Goal: Task Accomplishment & Management: Use online tool/utility

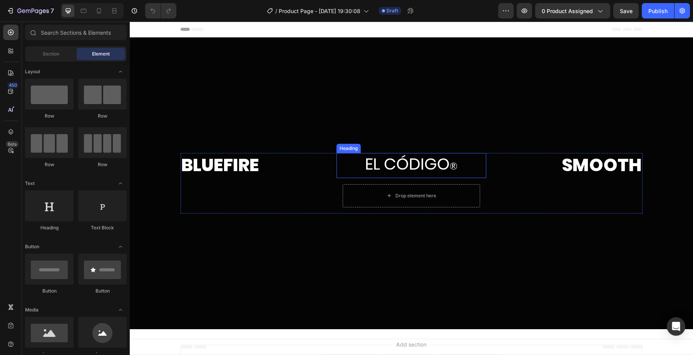
click at [406, 167] on h2 "EL CÓDIGO ®" at bounding box center [412, 165] width 150 height 25
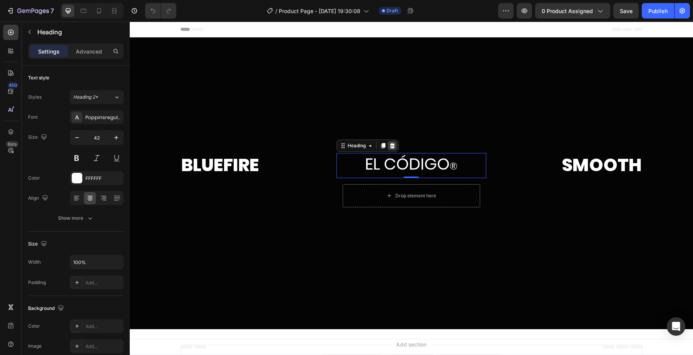
click at [394, 147] on icon at bounding box center [392, 145] width 5 height 5
click at [395, 160] on h2 "EL CÓDIGO ®" at bounding box center [412, 165] width 150 height 25
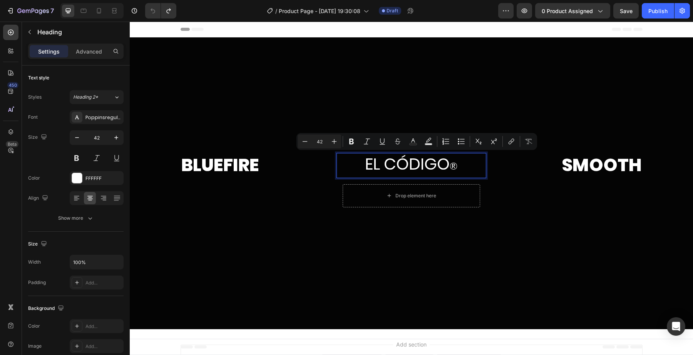
click at [395, 160] on p "EL CÓDIGO ®" at bounding box center [411, 165] width 148 height 23
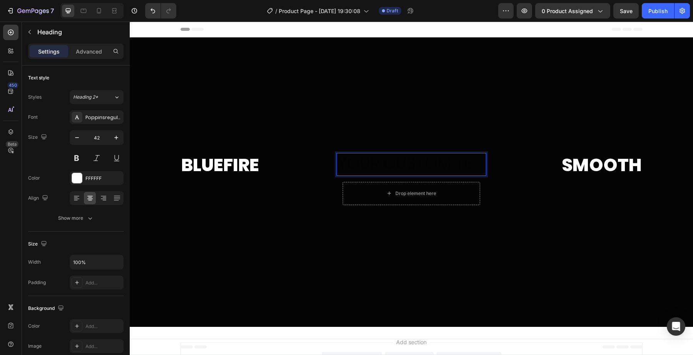
click at [372, 159] on h2 "Rich Text Editor. Editing area: main" at bounding box center [412, 164] width 150 height 23
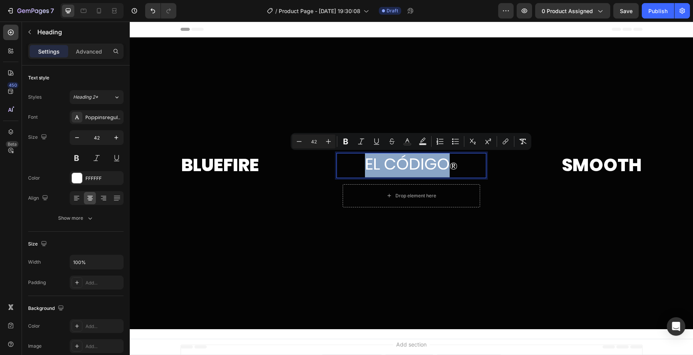
click at [380, 166] on p "EL CÓDIGO ®" at bounding box center [411, 165] width 148 height 23
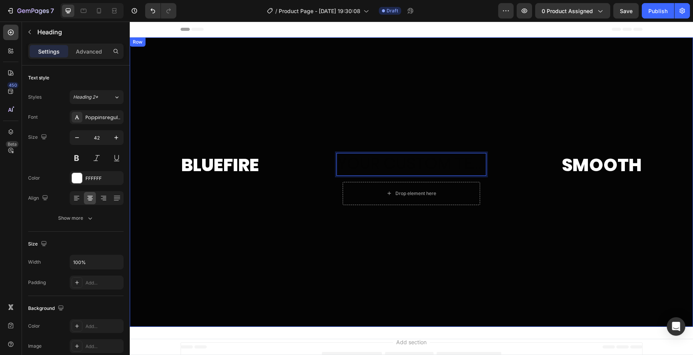
click at [443, 231] on div at bounding box center [411, 181] width 563 height 289
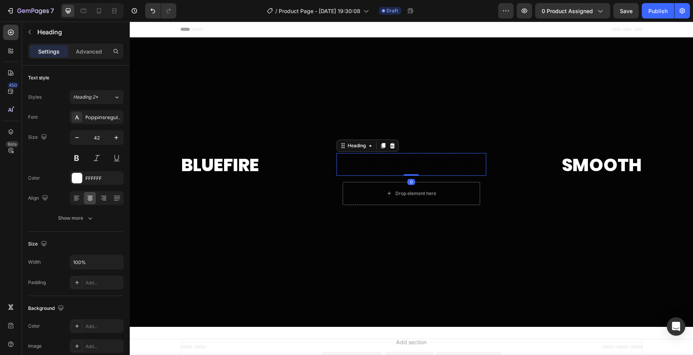
click at [438, 166] on h2 "Rich Text Editor. Editing area: main" at bounding box center [412, 164] width 150 height 23
click at [25, 29] on button "button" at bounding box center [29, 32] width 12 height 12
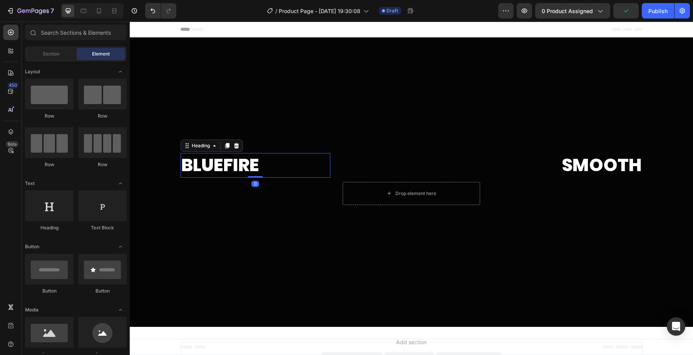
click at [232, 172] on h2 "Bluefire" at bounding box center [256, 165] width 150 height 25
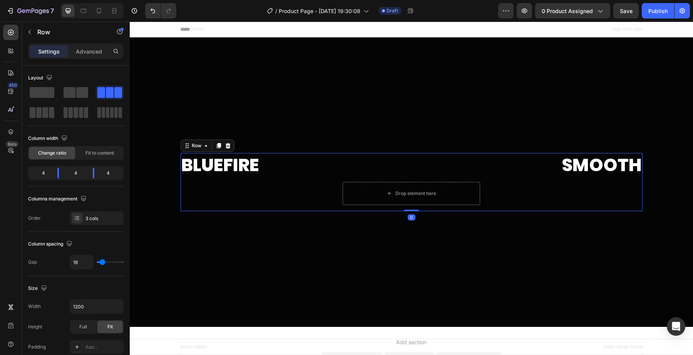
click at [229, 199] on div "Bluefire Heading" at bounding box center [256, 182] width 150 height 58
click at [109, 89] on span at bounding box center [110, 92] width 8 height 11
click at [32, 37] on button "button" at bounding box center [29, 32] width 12 height 12
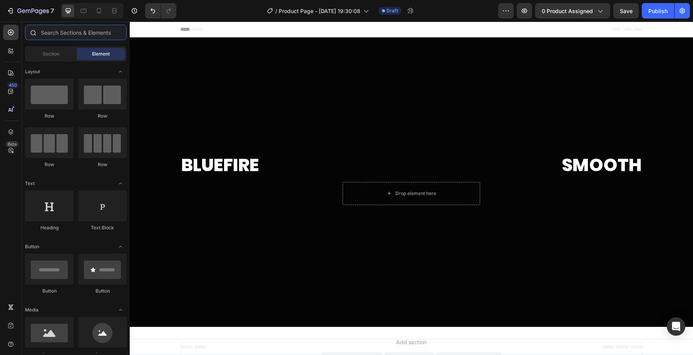
click at [64, 39] on input "text" at bounding box center [76, 32] width 102 height 15
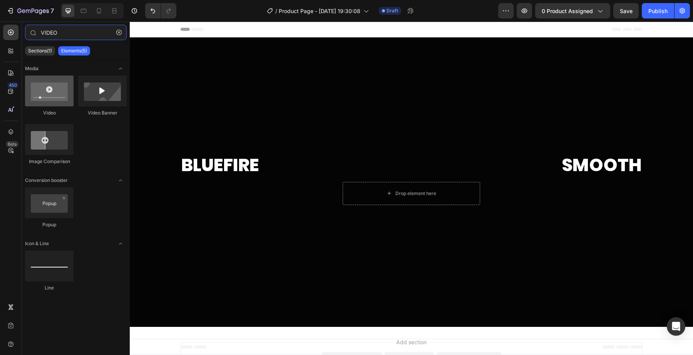
type input "VIDEO"
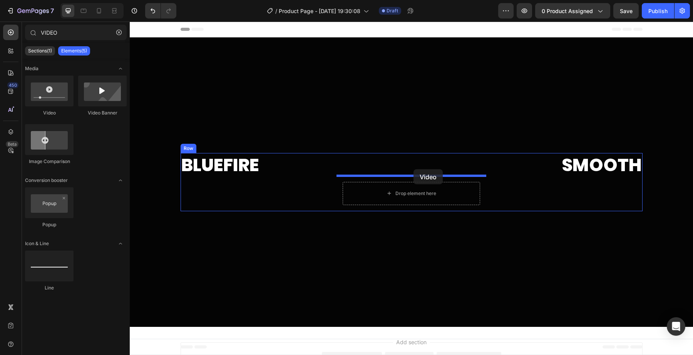
drag, startPoint x: 178, startPoint y: 121, endPoint x: 414, endPoint y: 168, distance: 240.9
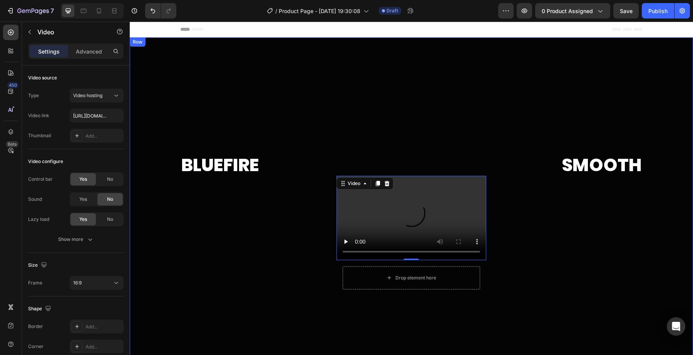
click at [389, 147] on div at bounding box center [411, 224] width 563 height 374
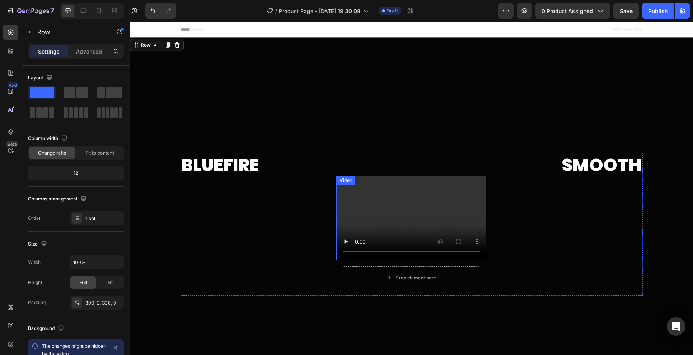
click at [390, 191] on video at bounding box center [412, 218] width 150 height 84
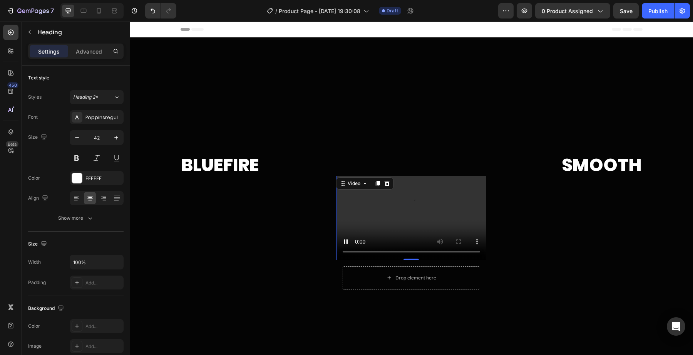
click at [391, 157] on p "Rich Text Editor. Editing area: main" at bounding box center [411, 164] width 148 height 21
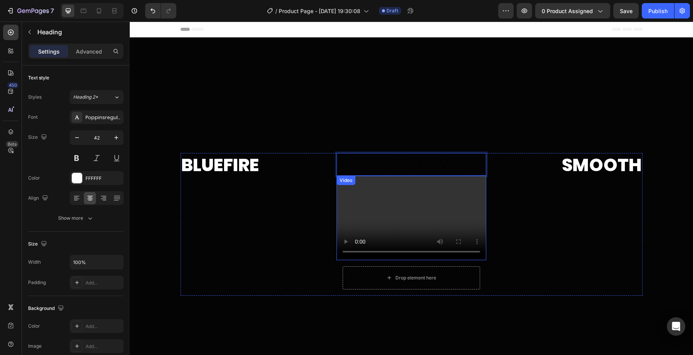
click at [394, 195] on video at bounding box center [412, 218] width 150 height 84
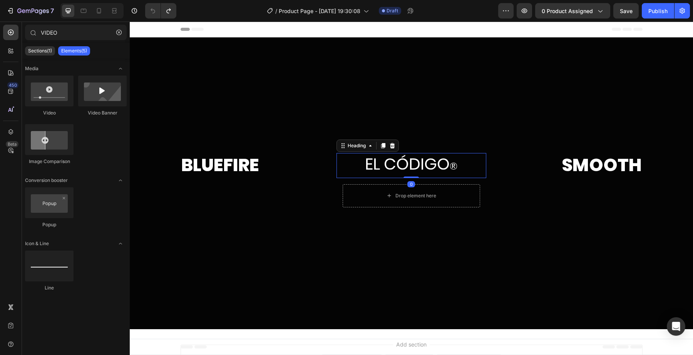
click at [396, 173] on h2 "EL CÓDIGO ®" at bounding box center [412, 165] width 150 height 25
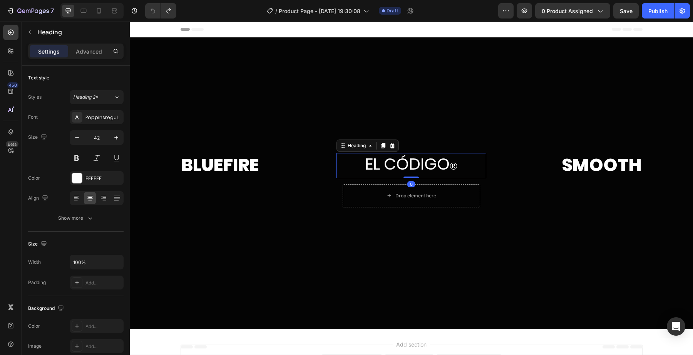
click at [396, 173] on h2 "EL CÓDIGO ®" at bounding box center [412, 165] width 150 height 25
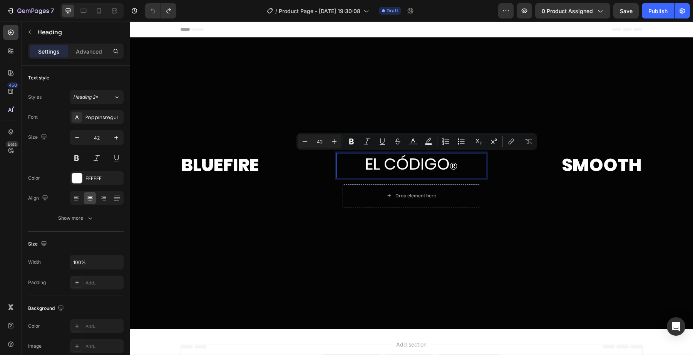
click at [396, 173] on p "EL CÓDIGO ®" at bounding box center [411, 165] width 148 height 23
click at [345, 172] on p "EL CÓDIGO ®" at bounding box center [411, 165] width 148 height 23
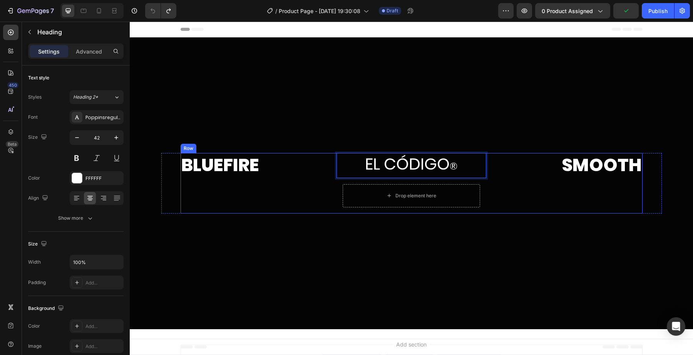
click at [328, 196] on div "Bluefire Heading" at bounding box center [256, 183] width 150 height 60
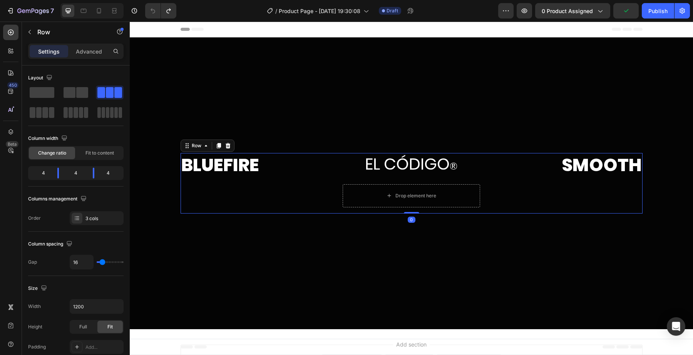
click at [355, 160] on p "EL CÓDIGO ®" at bounding box center [411, 165] width 148 height 23
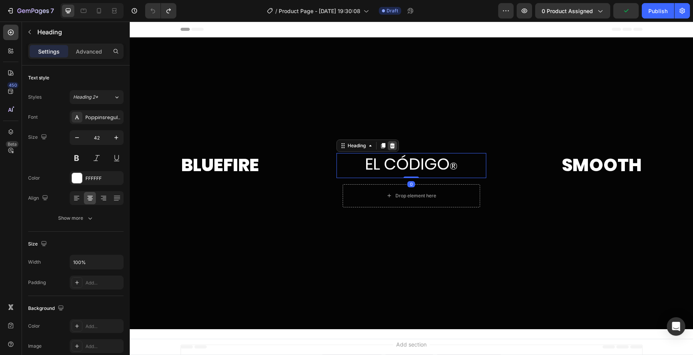
click at [393, 148] on icon at bounding box center [392, 145] width 5 height 5
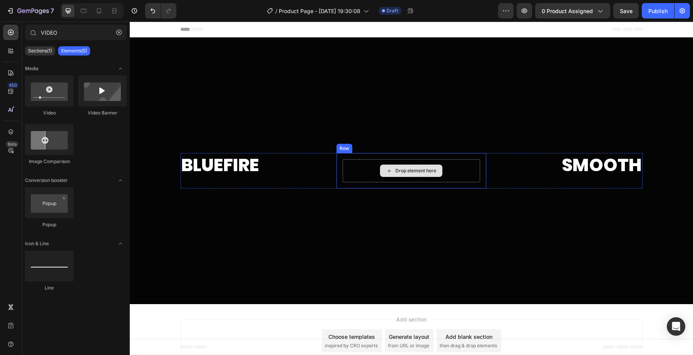
click at [359, 170] on div "Drop element here" at bounding box center [411, 170] width 137 height 23
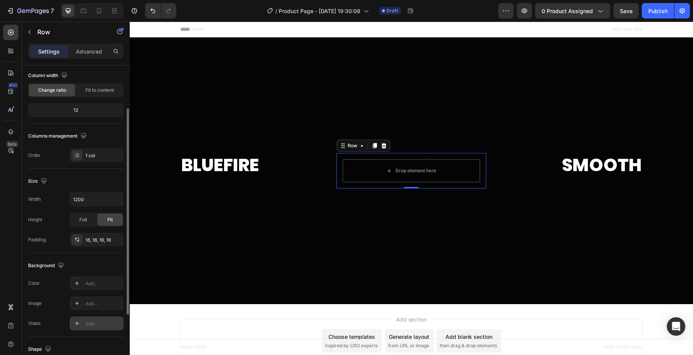
scroll to position [65, 0]
click at [84, 325] on div "Add..." at bounding box center [97, 321] width 54 height 14
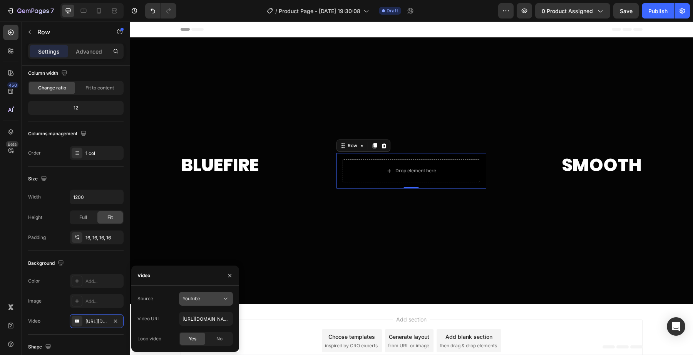
click at [202, 303] on button "Youtube" at bounding box center [206, 299] width 54 height 14
click at [199, 319] on span "Video hosting" at bounding box center [197, 317] width 29 height 7
click at [205, 319] on input "[URL][DOMAIN_NAME]" at bounding box center [206, 319] width 54 height 14
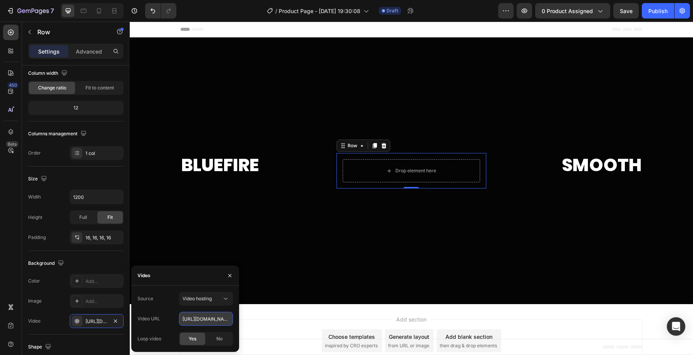
paste input "eb89fb9fe62c4833825fc14d3c495eaa"
type input "[URL][DOMAIN_NAME]"
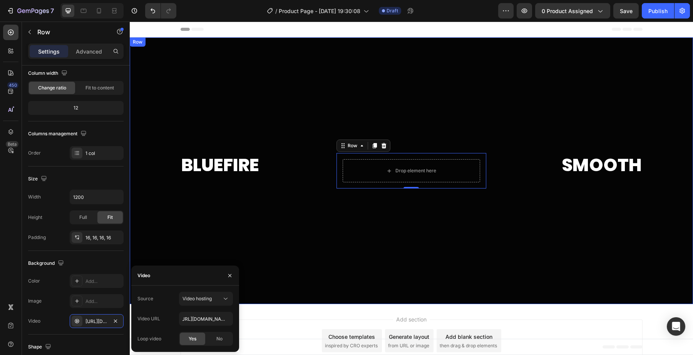
click at [372, 245] on div at bounding box center [411, 170] width 563 height 267
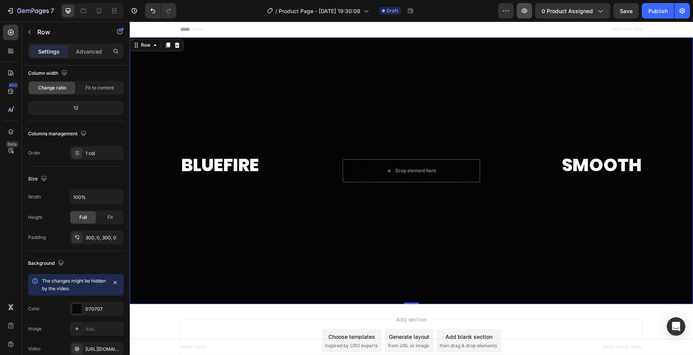
click at [520, 8] on button "button" at bounding box center [524, 10] width 15 height 15
click at [525, 17] on button "button" at bounding box center [524, 10] width 15 height 15
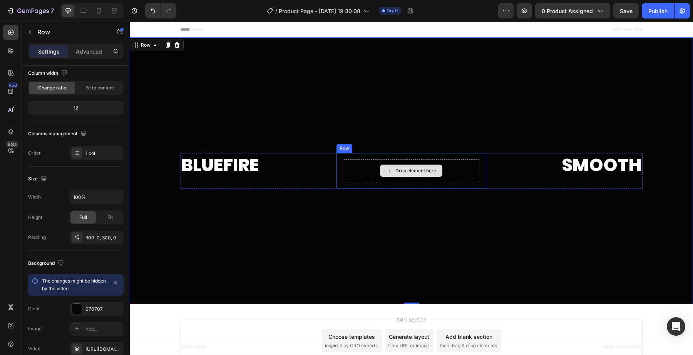
click at [374, 178] on div "Drop element here" at bounding box center [411, 170] width 137 height 23
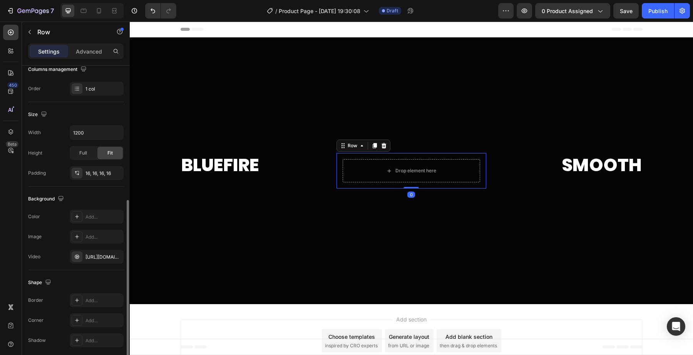
scroll to position [159, 0]
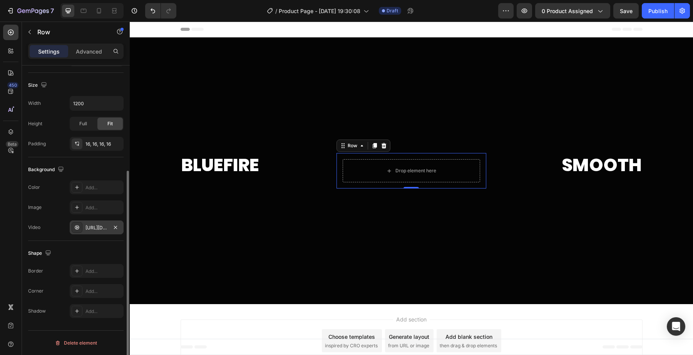
click at [98, 231] on div "[URL][DOMAIN_NAME]" at bounding box center [97, 227] width 54 height 14
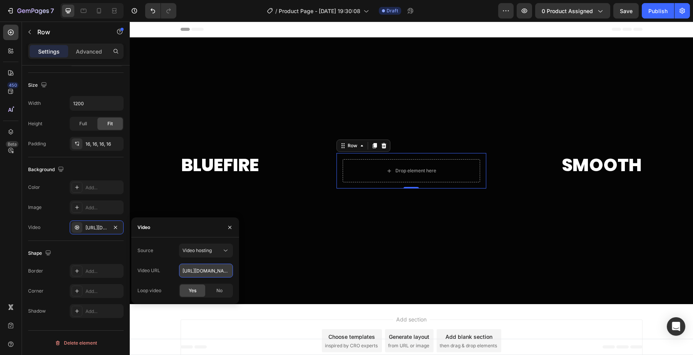
click at [186, 269] on input "[URL][DOMAIN_NAME]" at bounding box center [206, 270] width 54 height 14
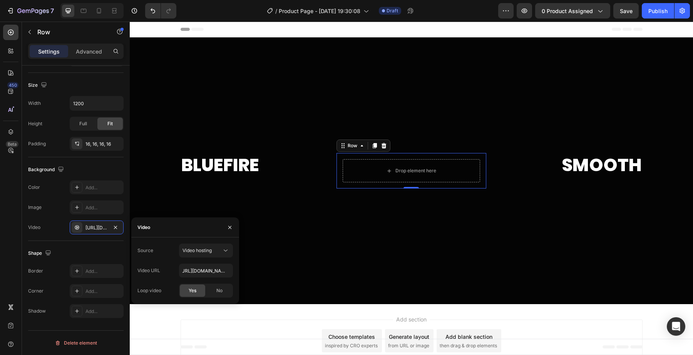
click at [189, 233] on div "Video" at bounding box center [185, 227] width 108 height 20
click at [235, 221] on div at bounding box center [230, 227] width 18 height 20
click at [235, 228] on button "button" at bounding box center [230, 227] width 12 height 12
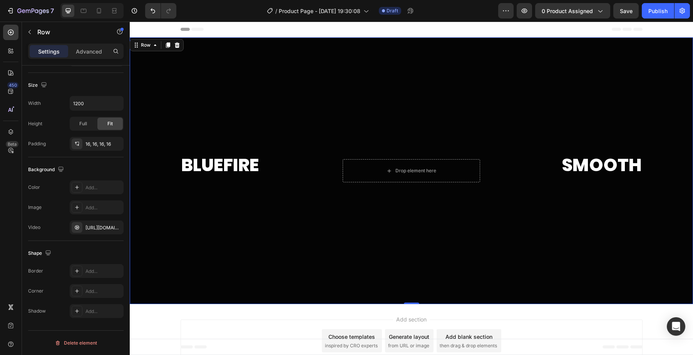
click at [232, 224] on div at bounding box center [411, 170] width 563 height 267
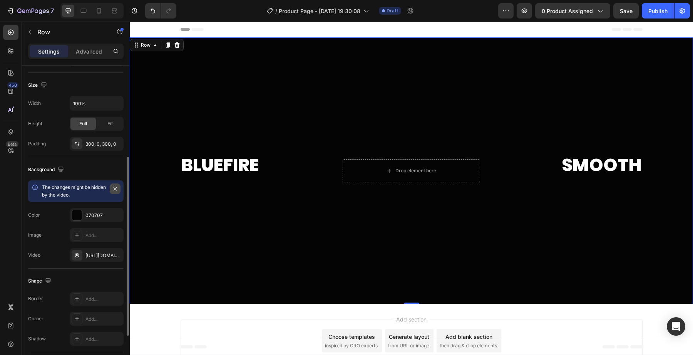
click at [112, 191] on icon "button" at bounding box center [115, 189] width 6 height 6
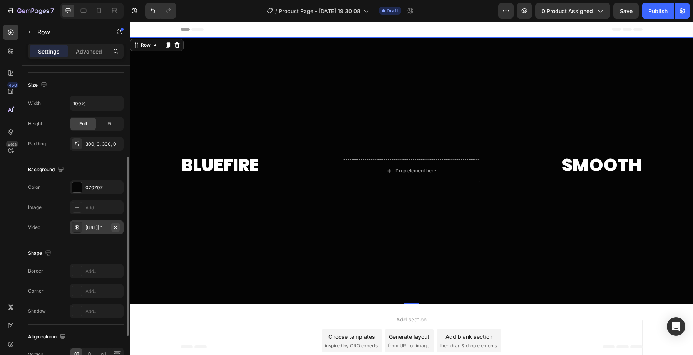
click at [117, 228] on icon "button" at bounding box center [115, 227] width 6 height 6
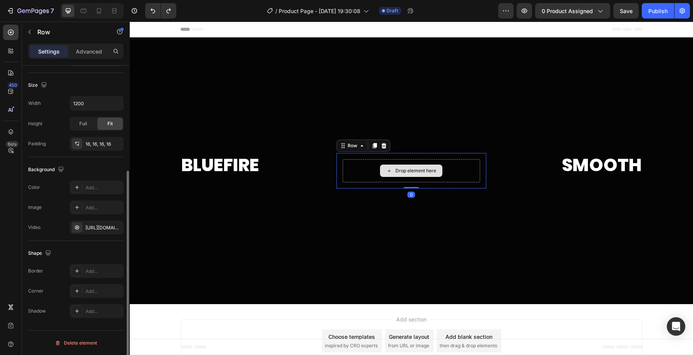
click at [375, 169] on div "Drop element here" at bounding box center [411, 170] width 137 height 23
click at [119, 228] on button "button" at bounding box center [115, 227] width 9 height 9
click at [94, 228] on div "Add..." at bounding box center [103, 227] width 36 height 7
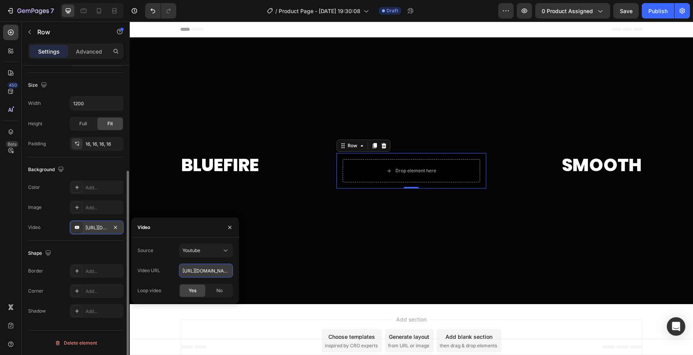
click at [184, 270] on input "[URL][DOMAIN_NAME]" at bounding box center [206, 270] width 54 height 14
type input "[URL][DOMAIN_NAME]"
click at [210, 257] on button "Youtube" at bounding box center [206, 250] width 54 height 14
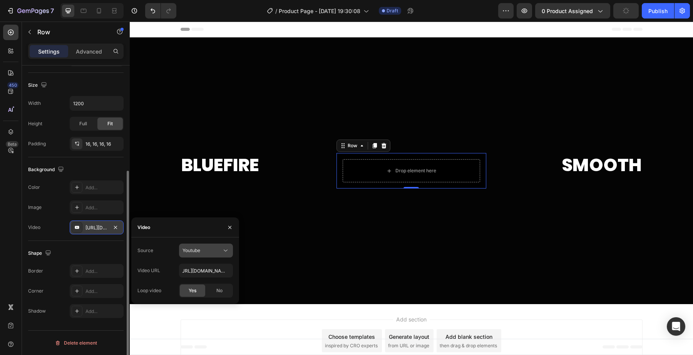
drag, startPoint x: 211, startPoint y: 253, endPoint x: 230, endPoint y: 227, distance: 32.5
click at [211, 253] on div "Youtube" at bounding box center [202, 250] width 39 height 7
click at [231, 252] on button "Youtube" at bounding box center [206, 250] width 54 height 14
click at [212, 270] on span "Video hosting" at bounding box center [197, 269] width 29 height 7
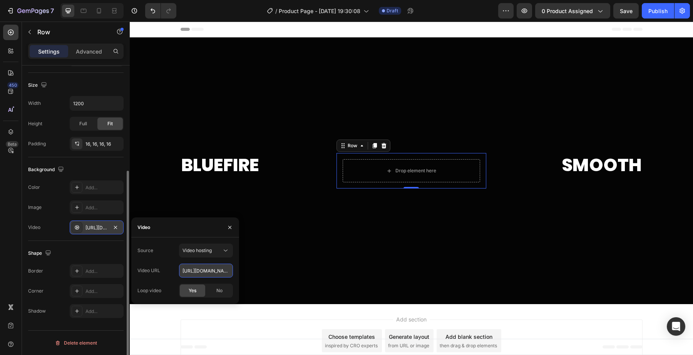
click at [210, 274] on input "[URL][DOMAIN_NAME]" at bounding box center [206, 270] width 54 height 14
paste input "eb89fb9fe62c4833825fc14d3c495eaa"
type input "[URL][DOMAIN_NAME]"
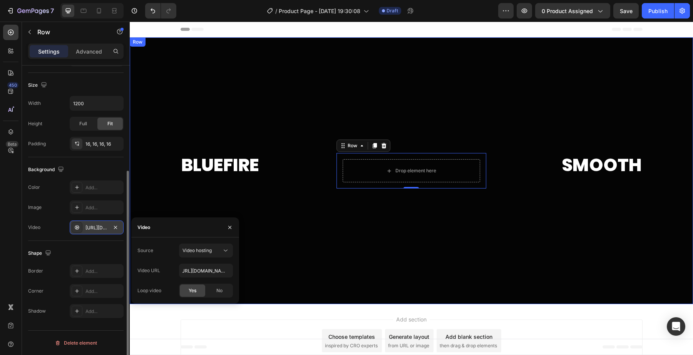
click at [312, 226] on div at bounding box center [411, 170] width 563 height 267
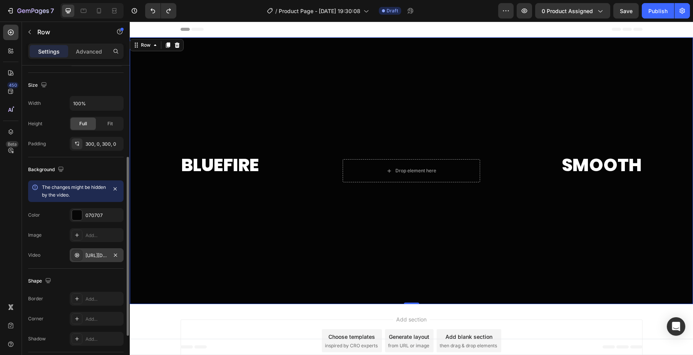
click at [105, 257] on div "[URL][DOMAIN_NAME]" at bounding box center [96, 255] width 22 height 7
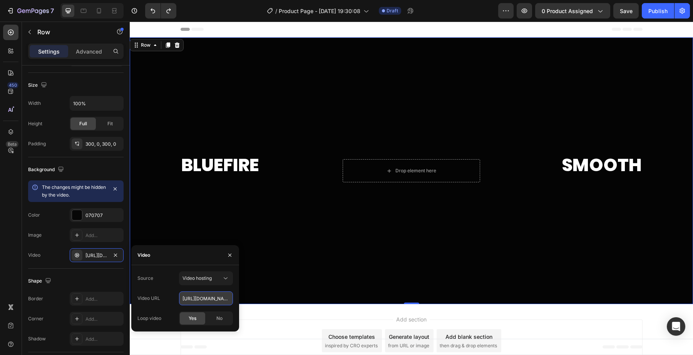
click at [185, 297] on input "[URL][DOMAIN_NAME]" at bounding box center [206, 298] width 54 height 14
paste input "c751bb26ba641b9b340e5675595e2aa"
type input "[URL][DOMAIN_NAME]"
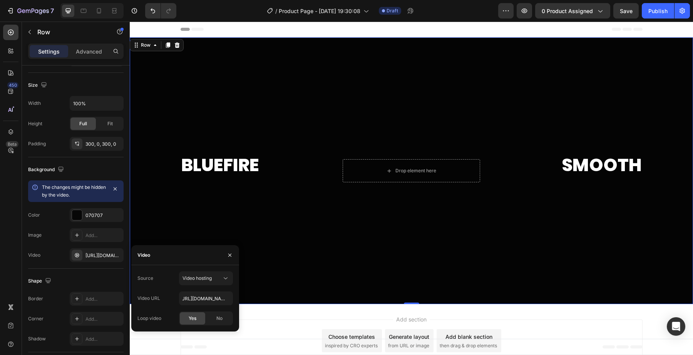
click at [268, 281] on div at bounding box center [411, 170] width 563 height 267
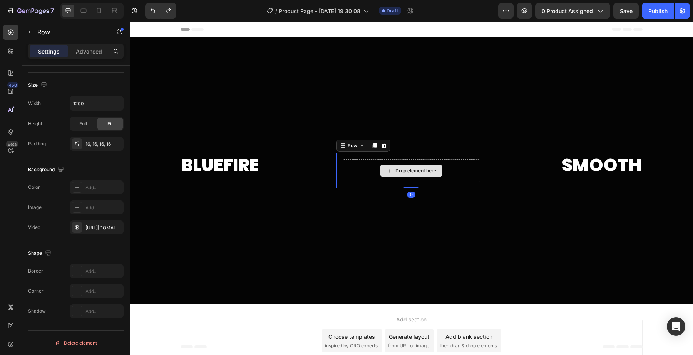
click at [353, 168] on div "Drop element here" at bounding box center [411, 170] width 137 height 23
click at [89, 229] on div "[URL][DOMAIN_NAME]" at bounding box center [96, 227] width 22 height 7
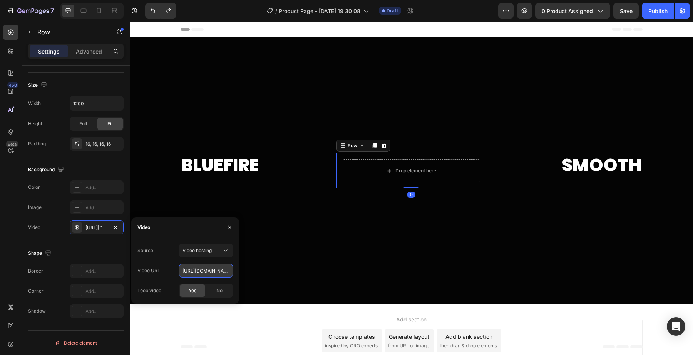
click at [185, 275] on input "[URL][DOMAIN_NAME]" at bounding box center [206, 270] width 54 height 14
type input "[URL][DOMAIN_NAME]"
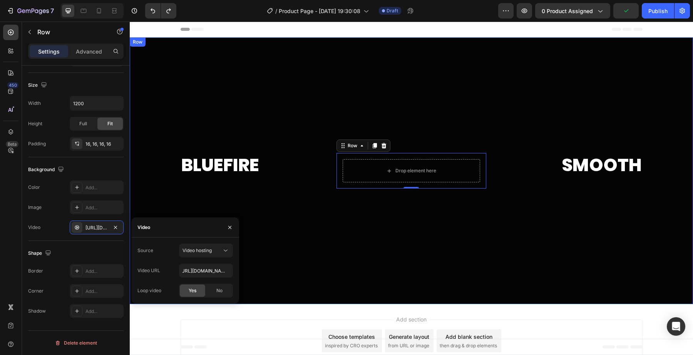
drag, startPoint x: 276, startPoint y: 251, endPoint x: 232, endPoint y: 233, distance: 47.3
click at [276, 251] on div at bounding box center [411, 170] width 563 height 267
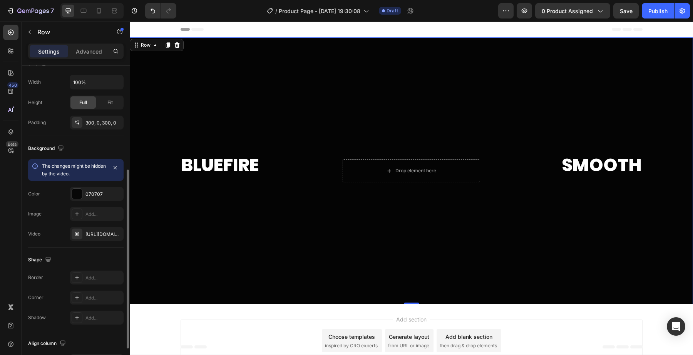
scroll to position [180, 0]
